Goal: Transaction & Acquisition: Book appointment/travel/reservation

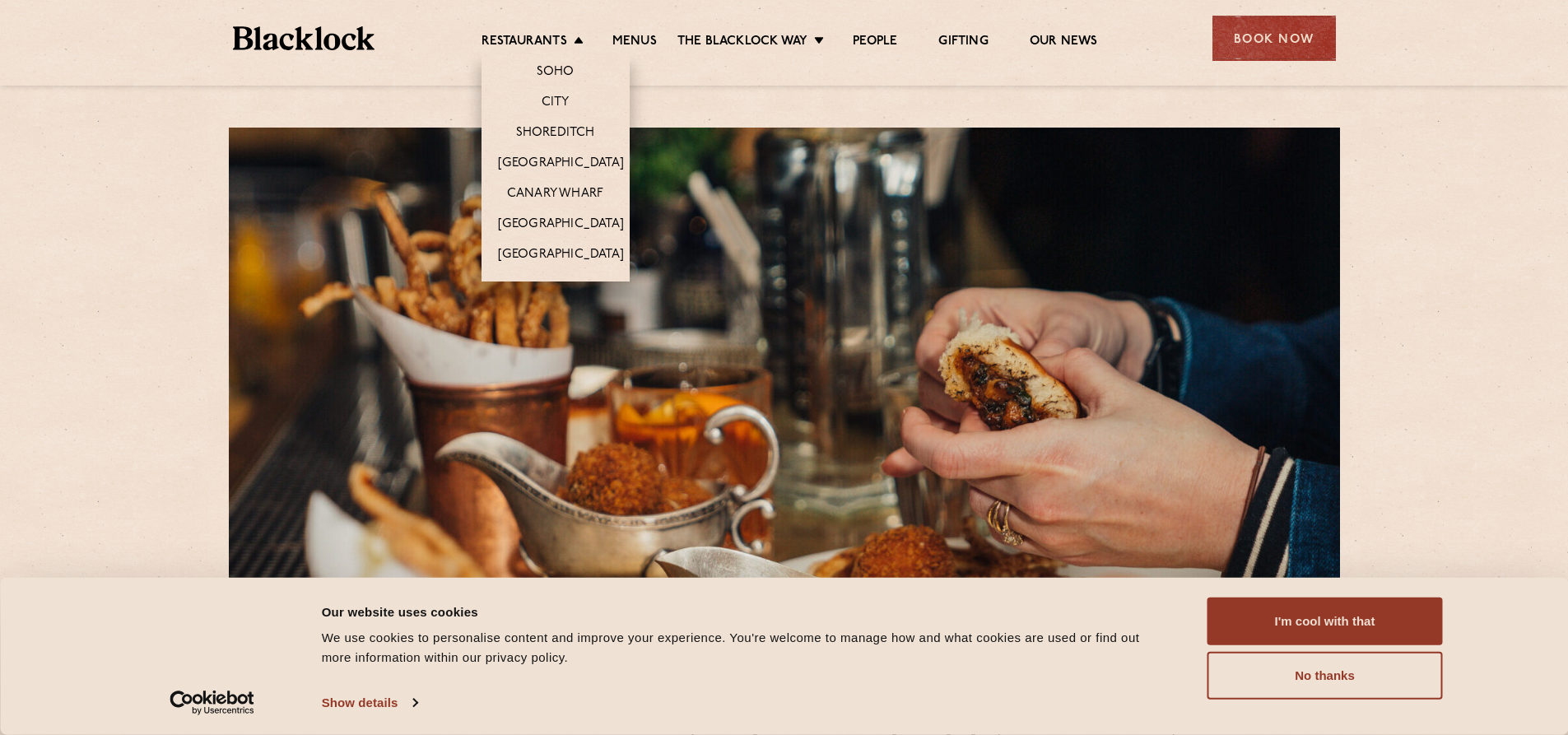
click at [569, 183] on li "Canary Wharf" at bounding box center [555, 192] width 148 height 30
click at [570, 188] on link "Canary Wharf" at bounding box center [555, 195] width 97 height 18
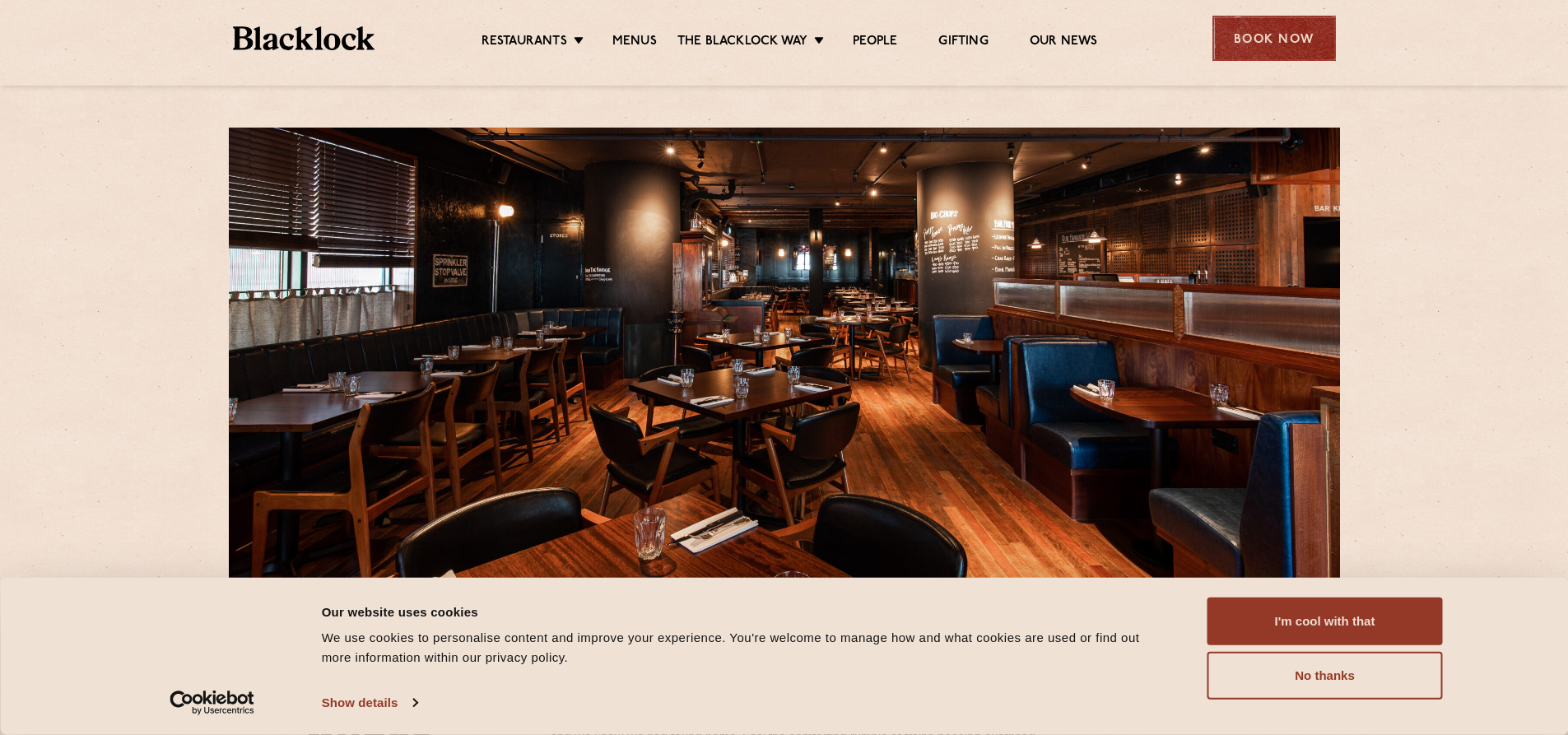
click at [1232, 26] on div "Book Now" at bounding box center [1274, 38] width 124 height 45
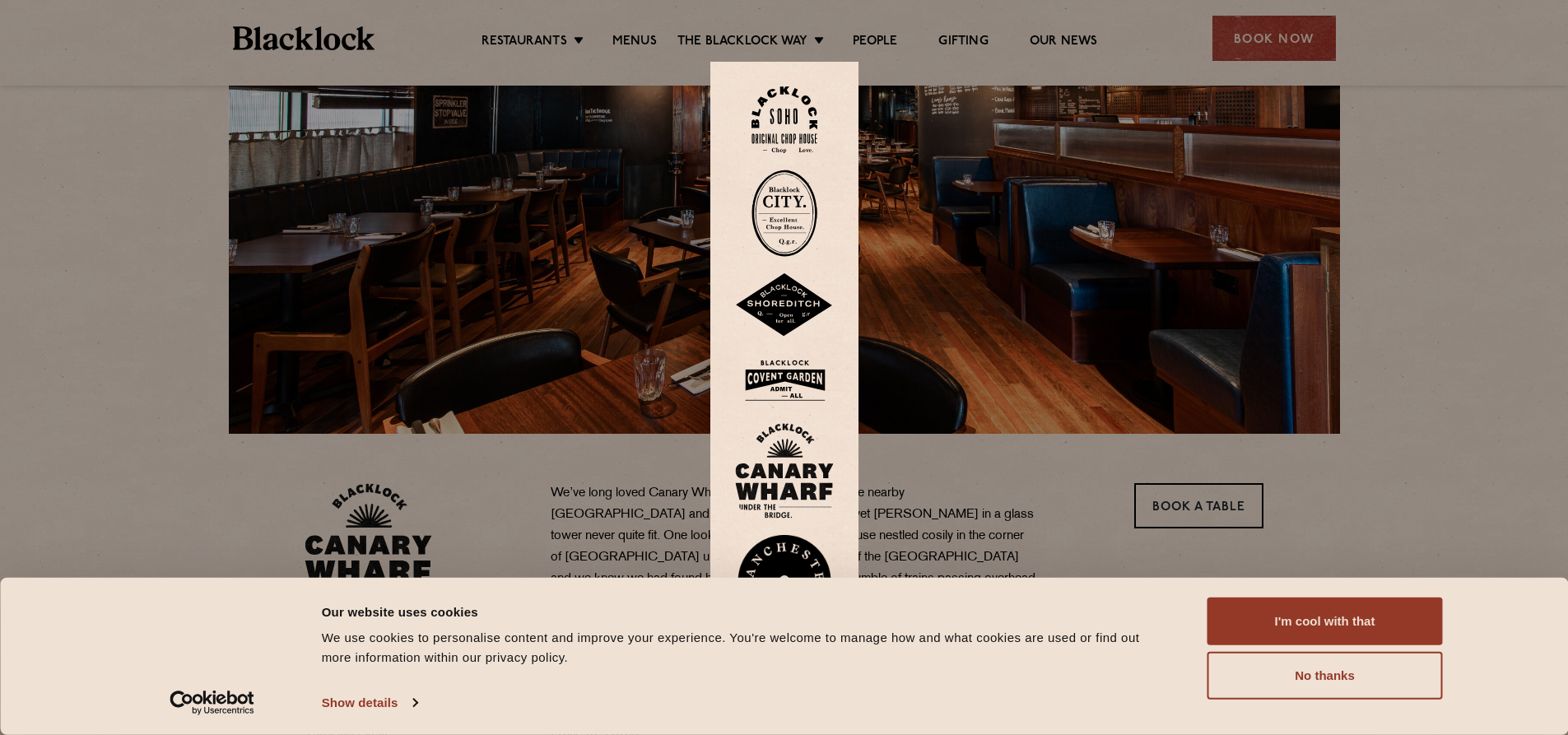
scroll to position [164, 0]
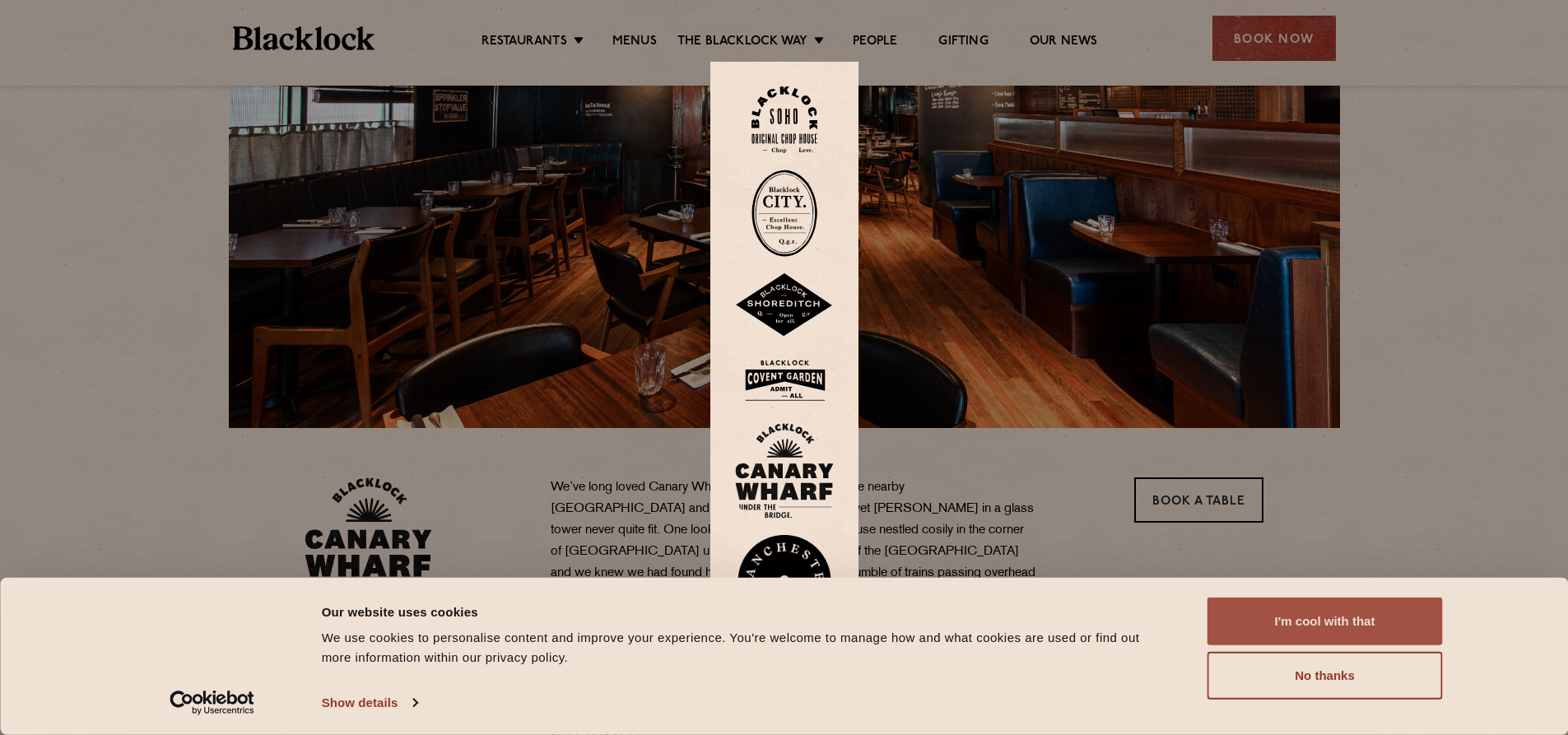
click at [1334, 625] on button "I'm cool with that" at bounding box center [1325, 621] width 236 height 48
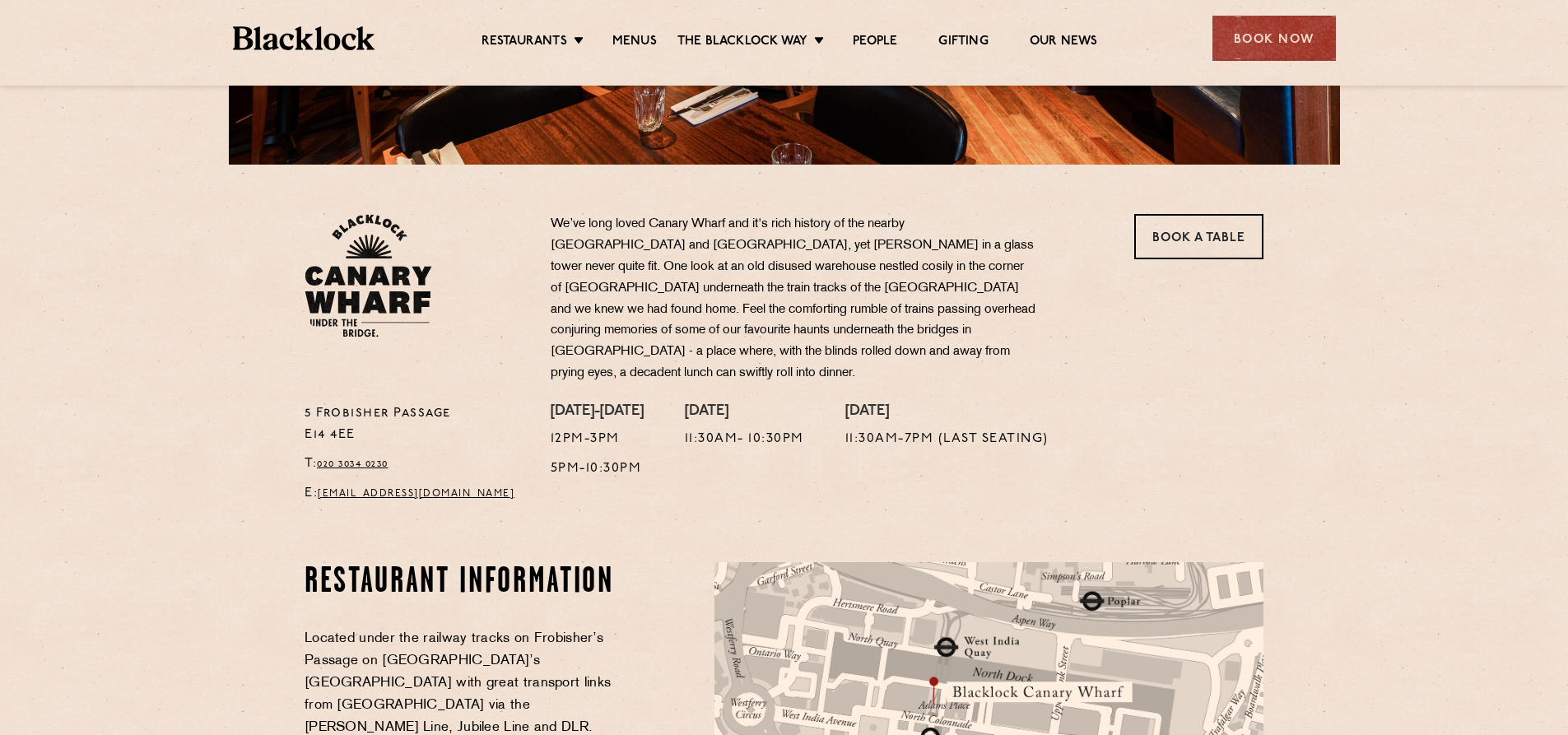
scroll to position [411, 0]
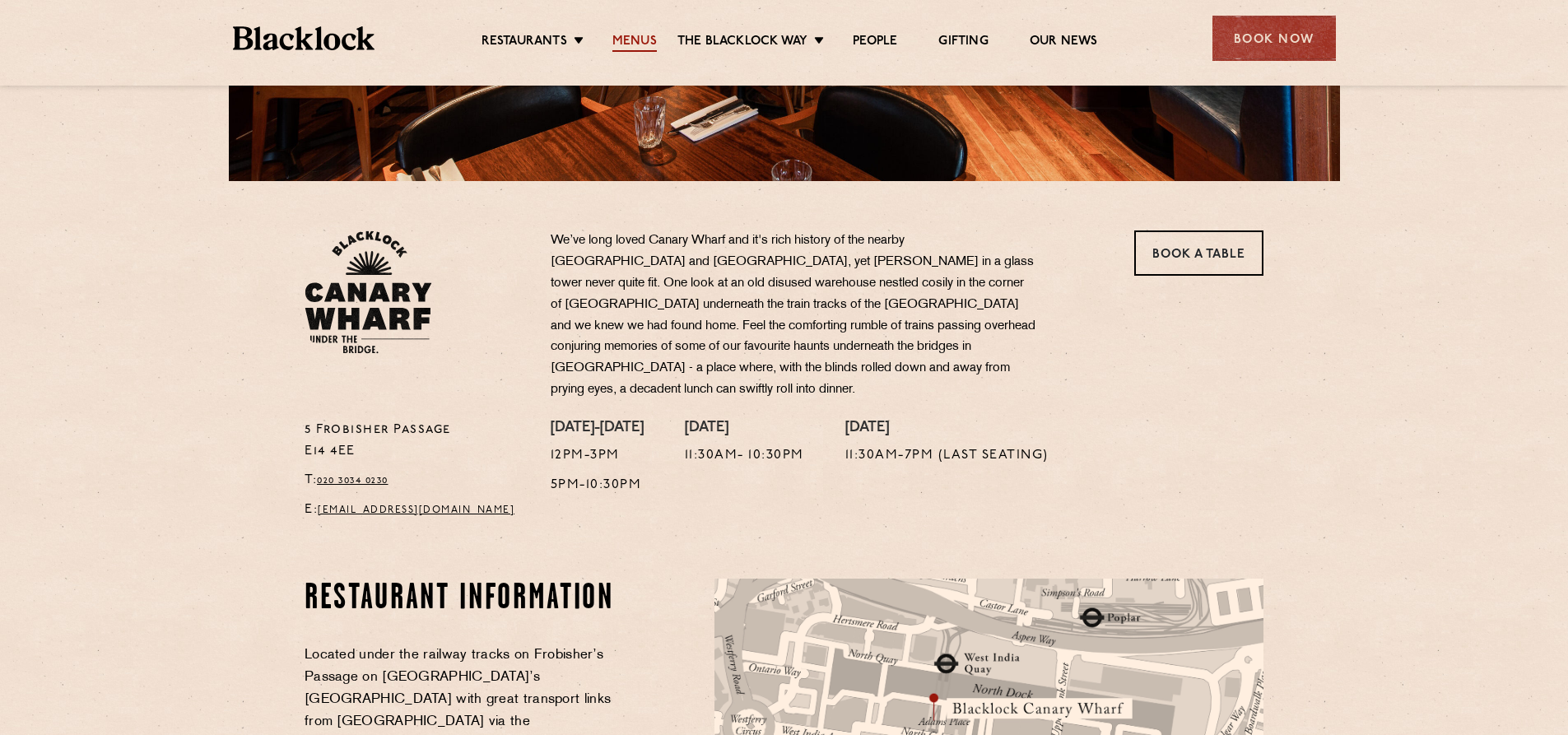
click at [622, 39] on link "Menus" at bounding box center [634, 43] width 44 height 18
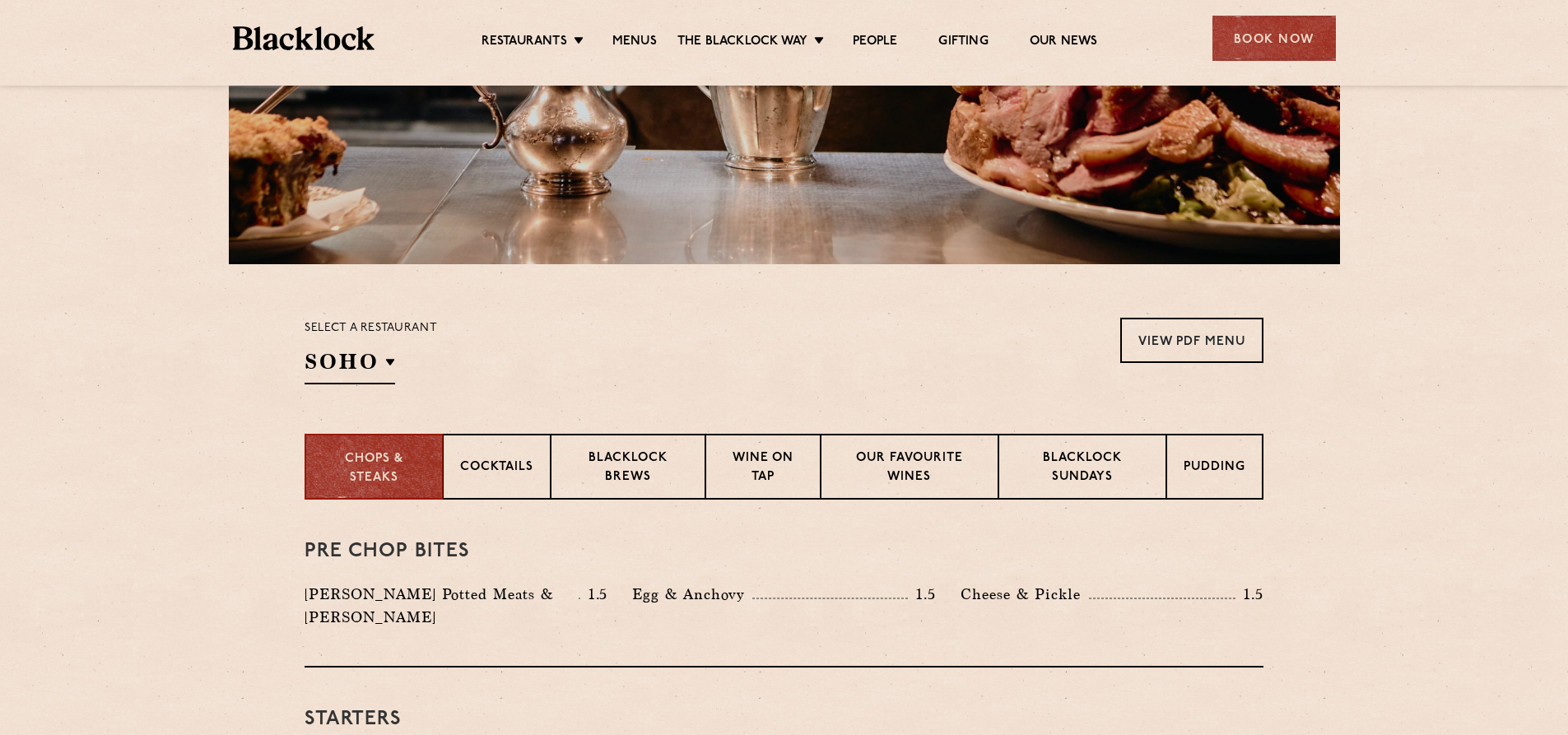
scroll to position [329, 0]
click at [1080, 464] on p "Blacklock Sundays" at bounding box center [1082, 467] width 133 height 38
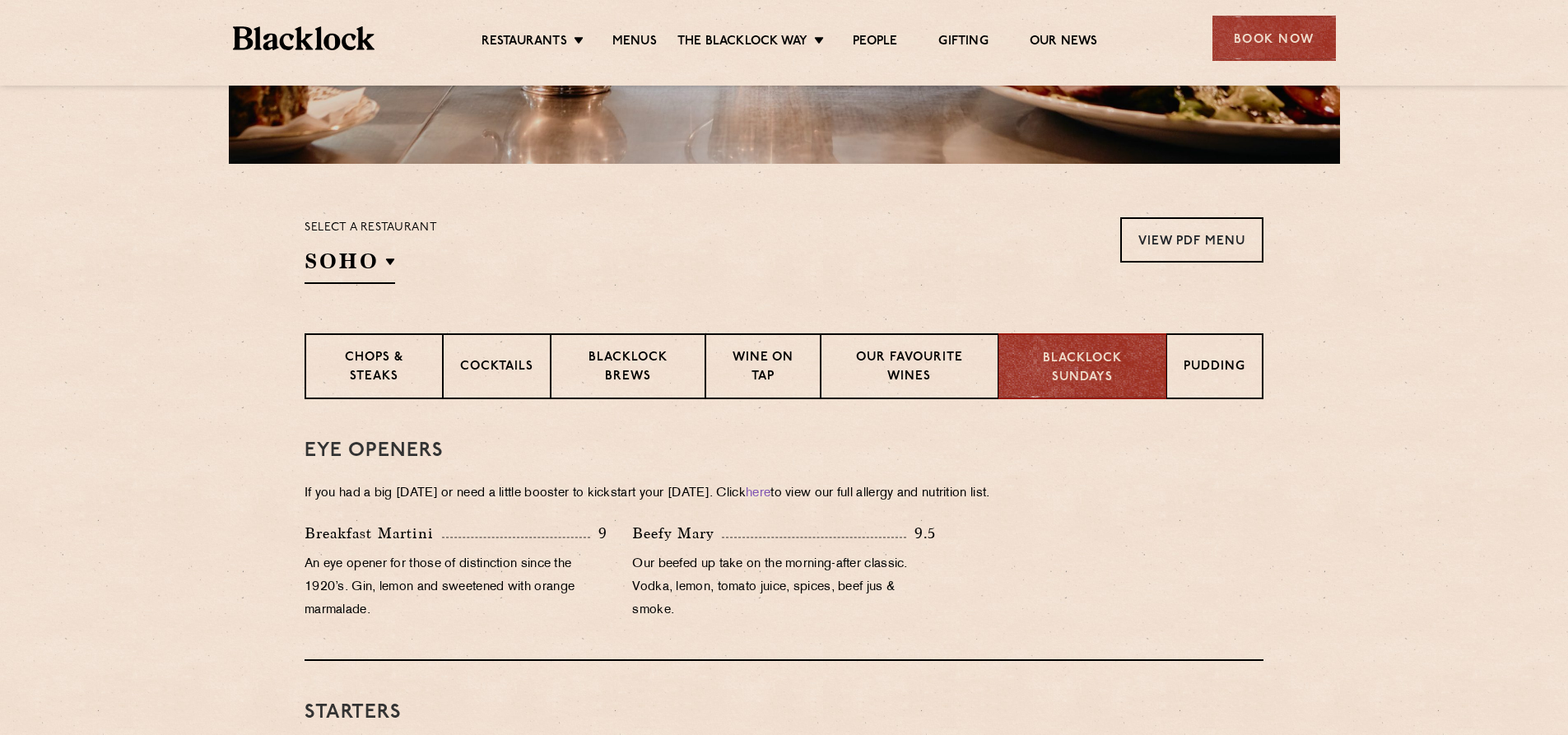
scroll to position [411, 0]
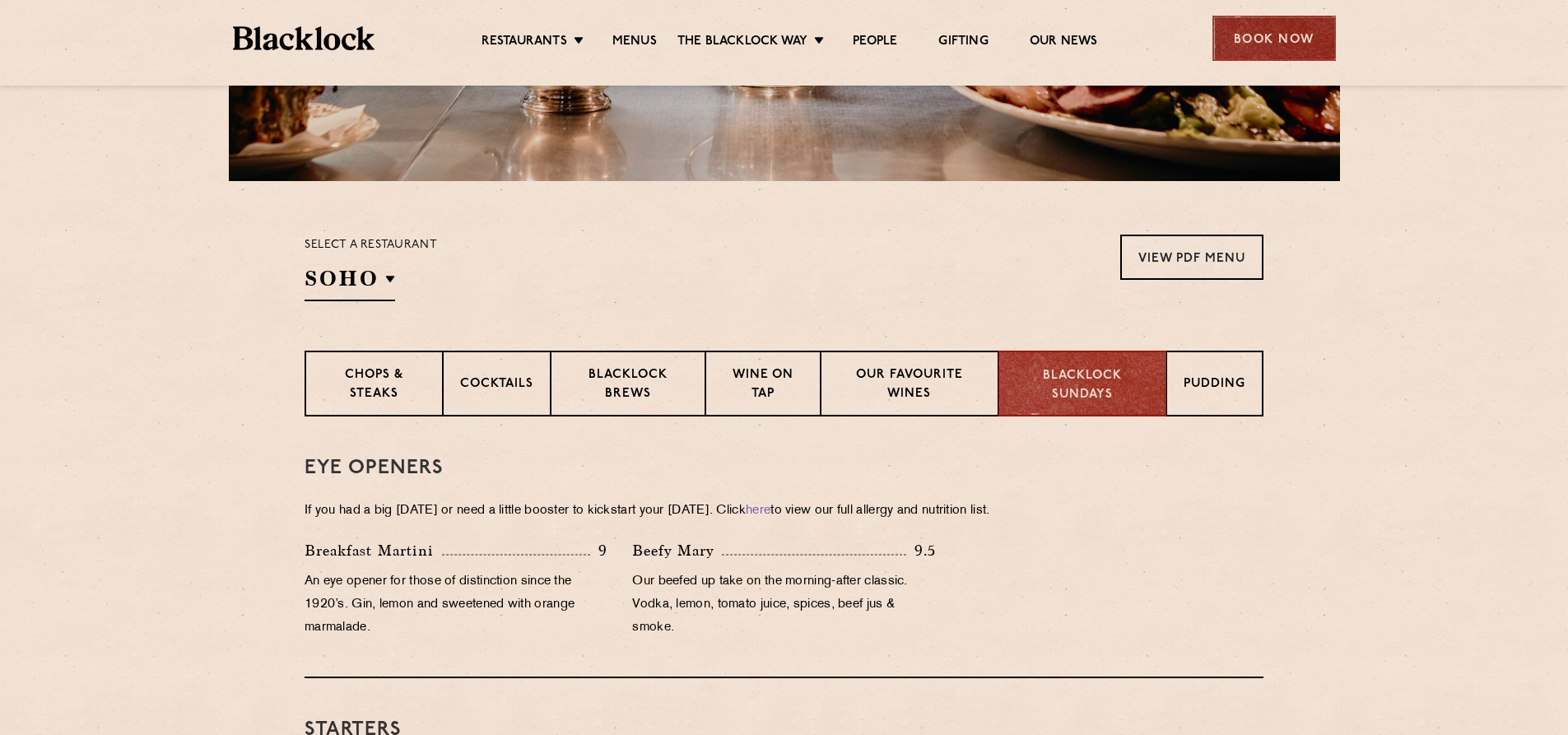
click at [1256, 38] on div "Book Now" at bounding box center [1274, 38] width 124 height 45
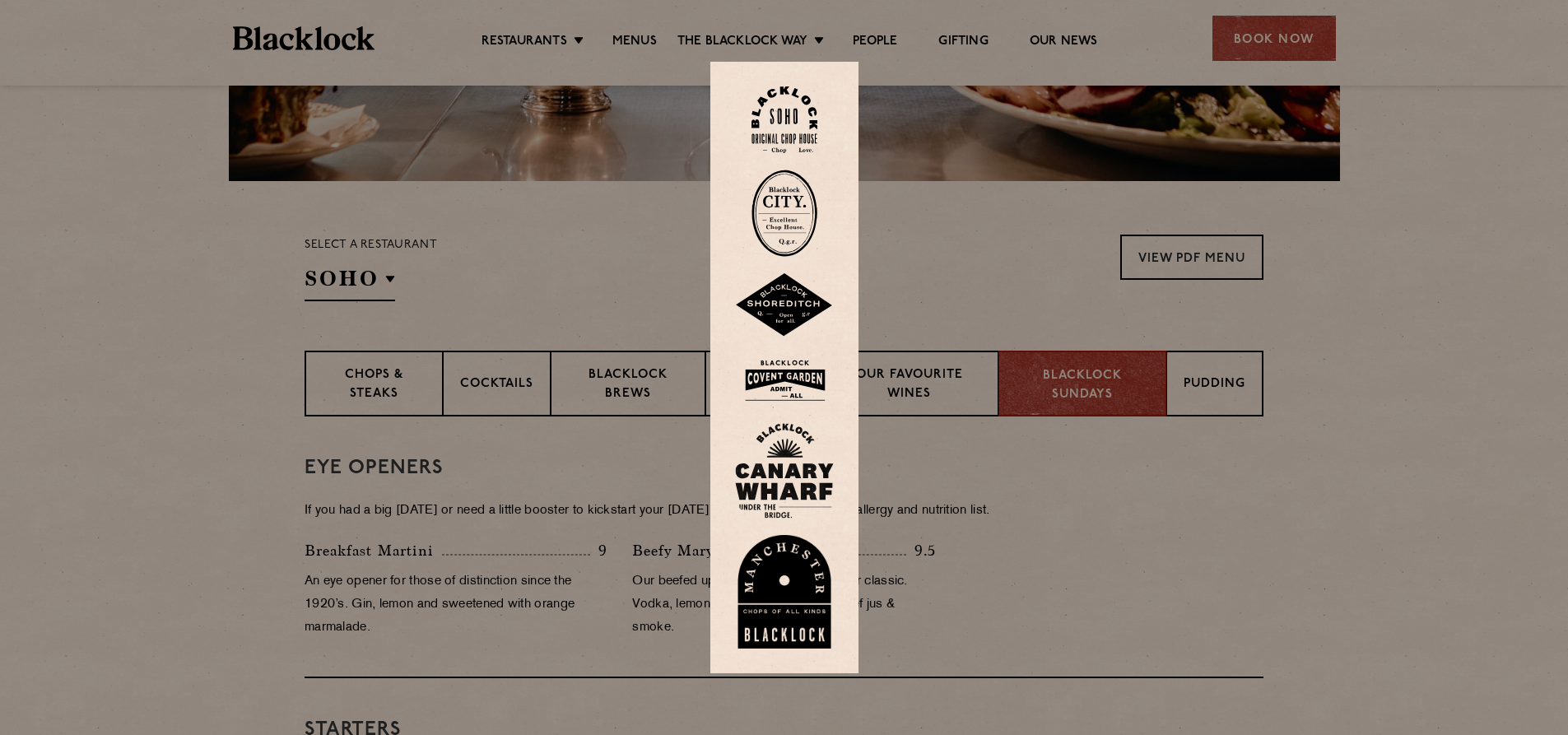
click at [799, 464] on img at bounding box center [785, 471] width 99 height 96
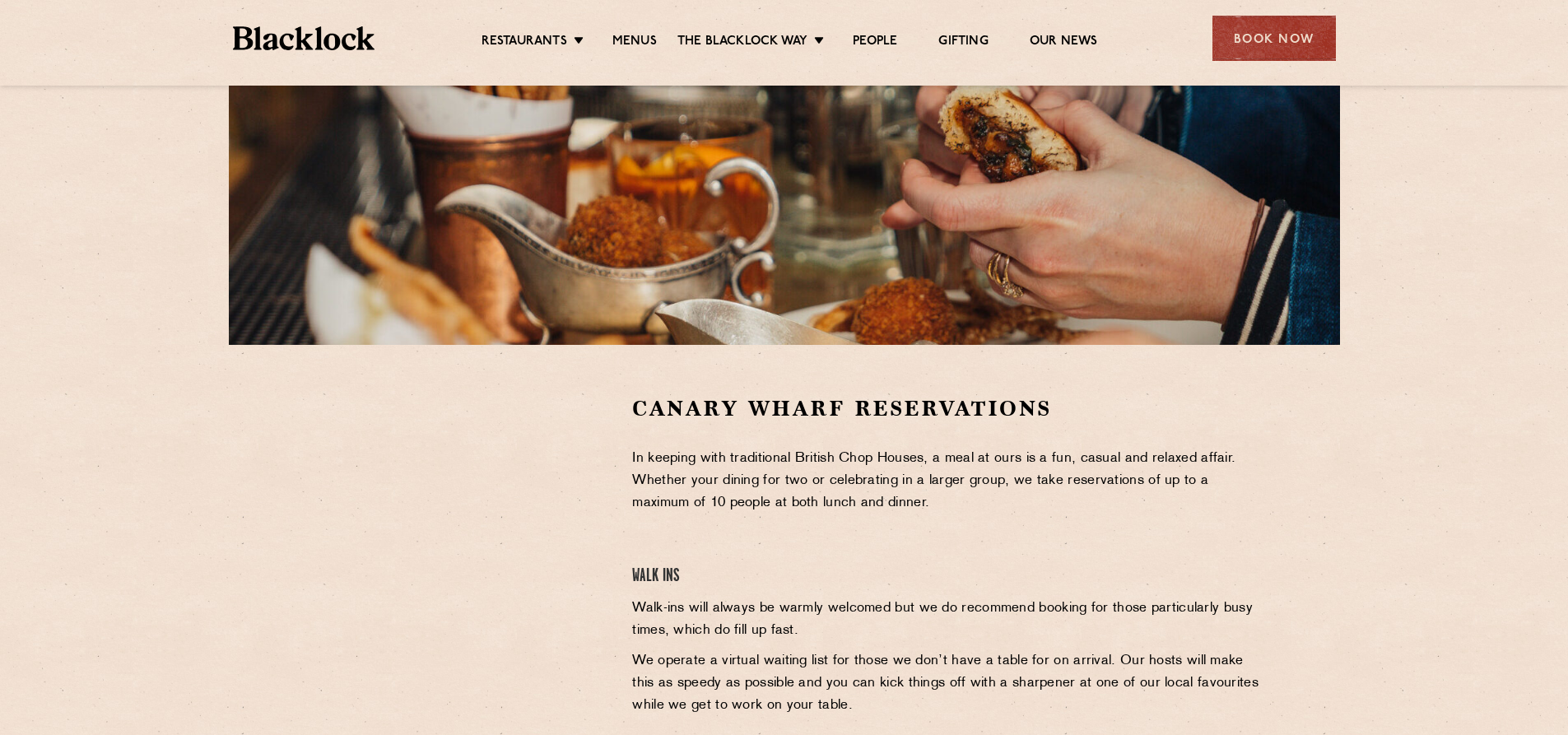
scroll to position [247, 0]
click at [1283, 45] on div "Book Now" at bounding box center [1274, 38] width 124 height 45
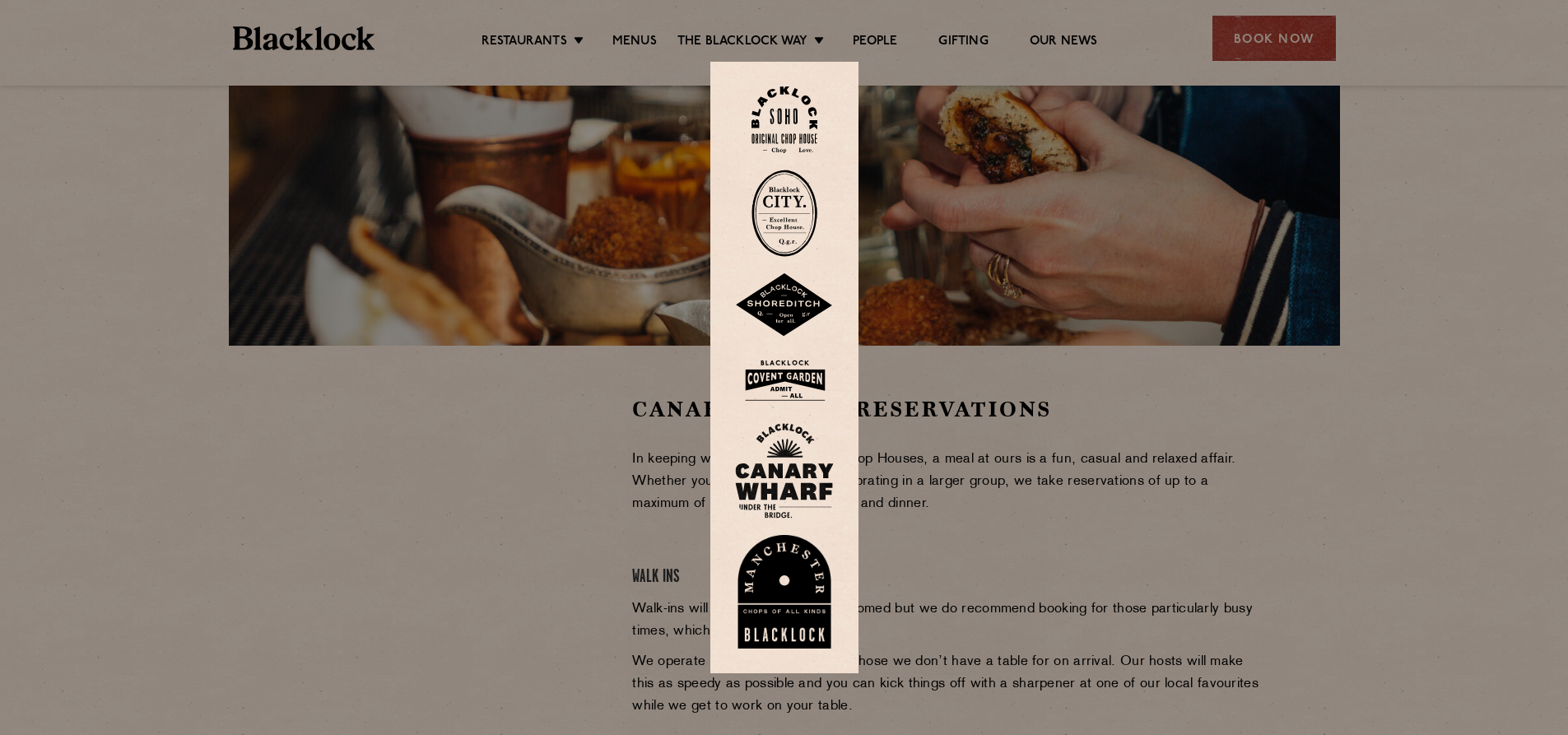
click at [813, 478] on img at bounding box center [785, 471] width 99 height 96
